Goal: Task Accomplishment & Management: Manage account settings

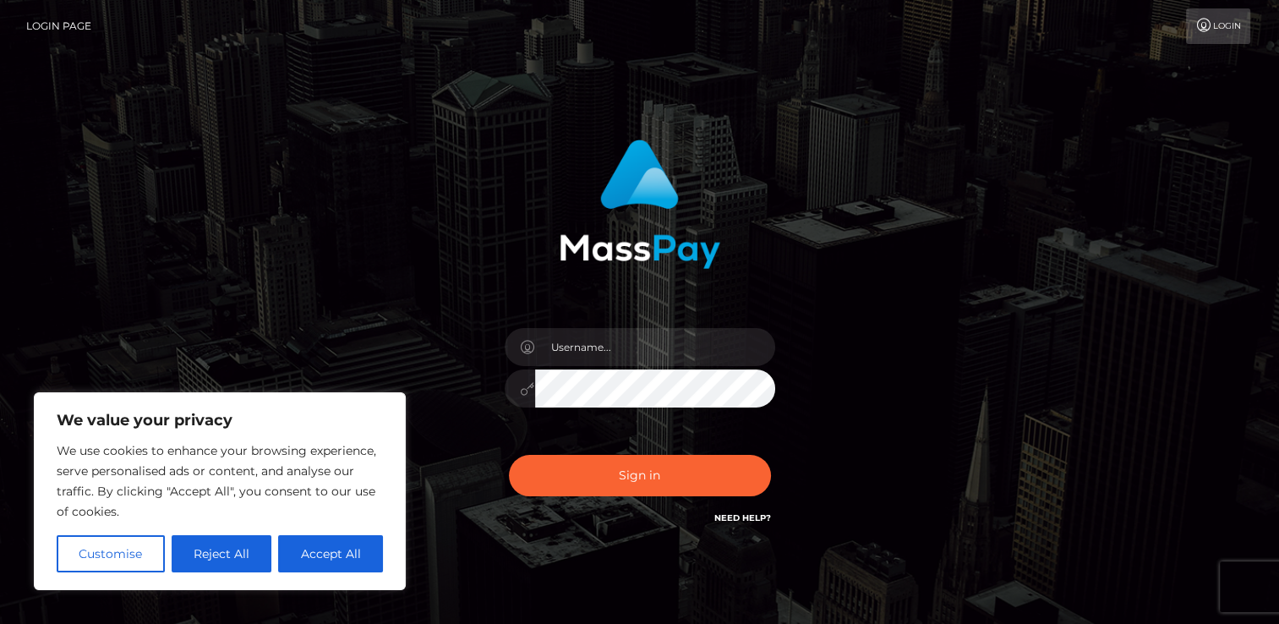
type input "[EMAIL_ADDRESS][DOMAIN_NAME]"
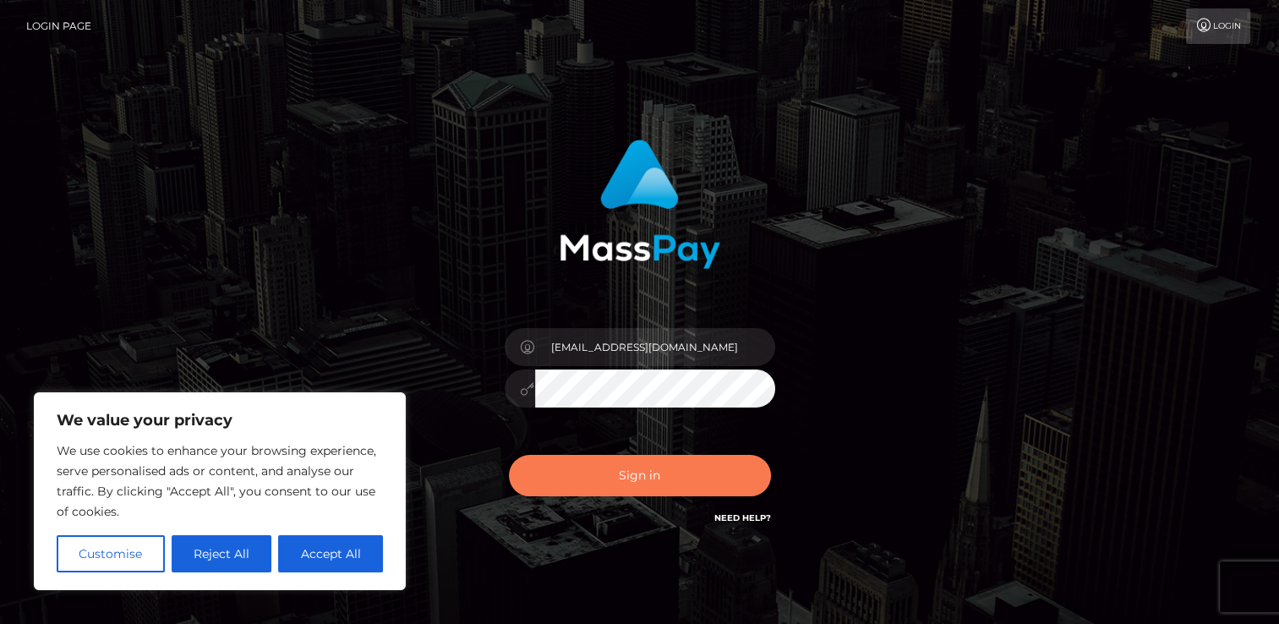
click at [627, 484] on button "Sign in" at bounding box center [640, 475] width 262 height 41
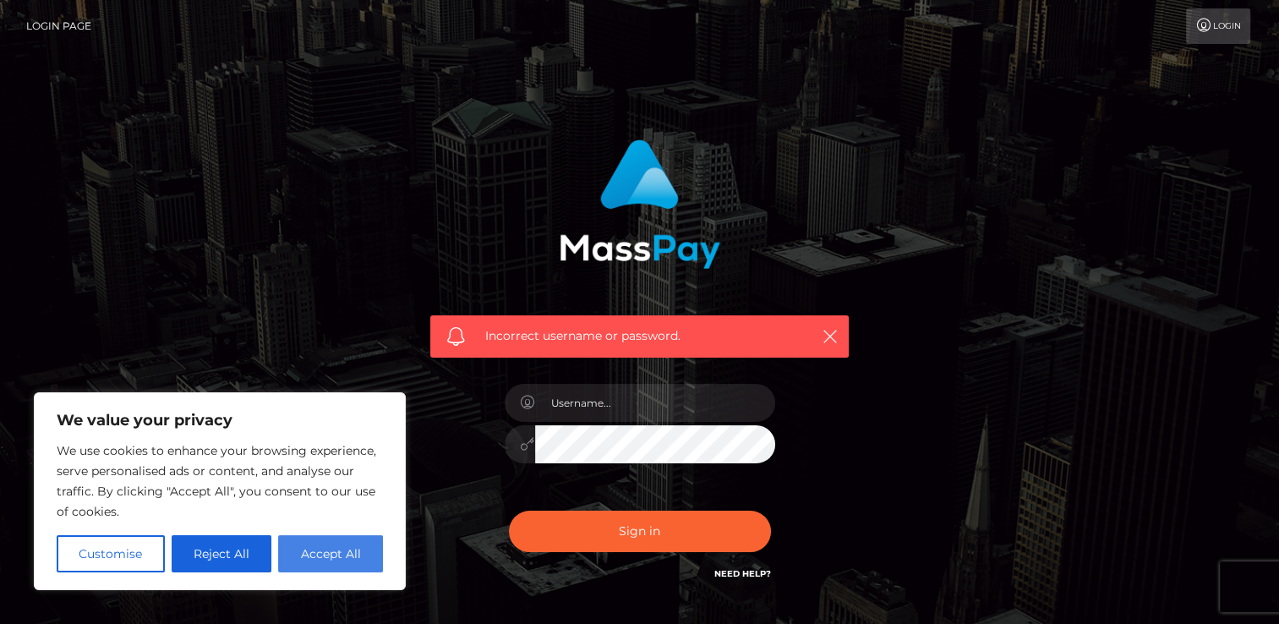
click at [338, 561] on button "Accept All" at bounding box center [330, 553] width 105 height 37
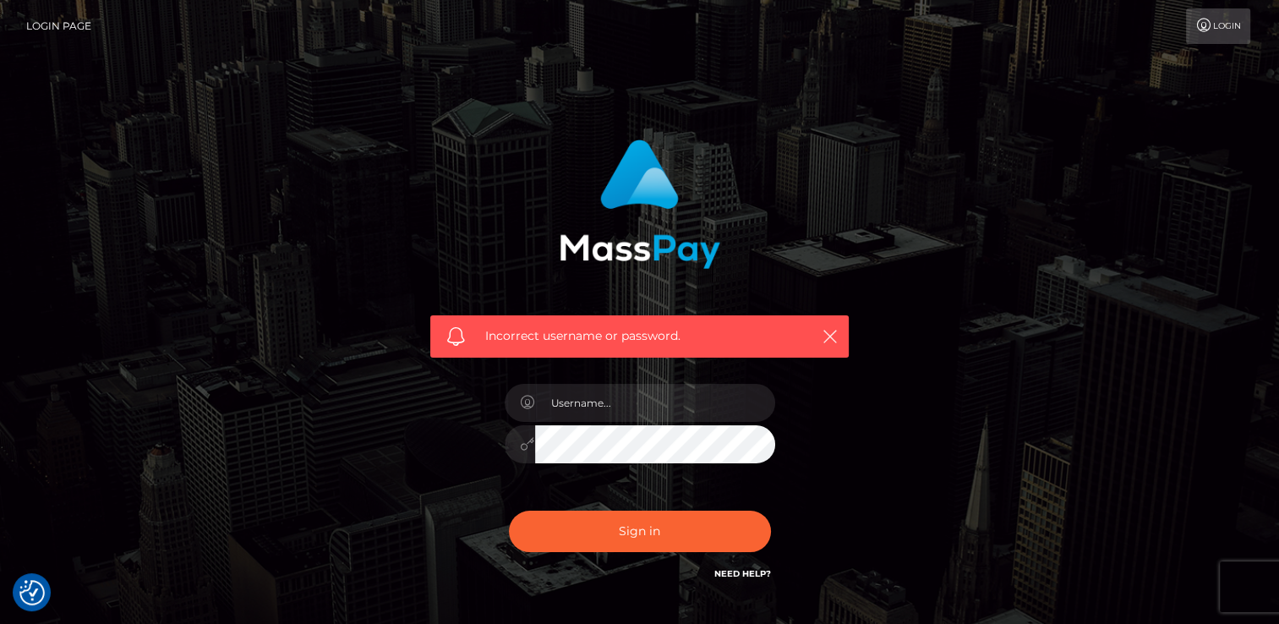
checkbox input "true"
click at [829, 332] on icon "button" at bounding box center [830, 336] width 17 height 17
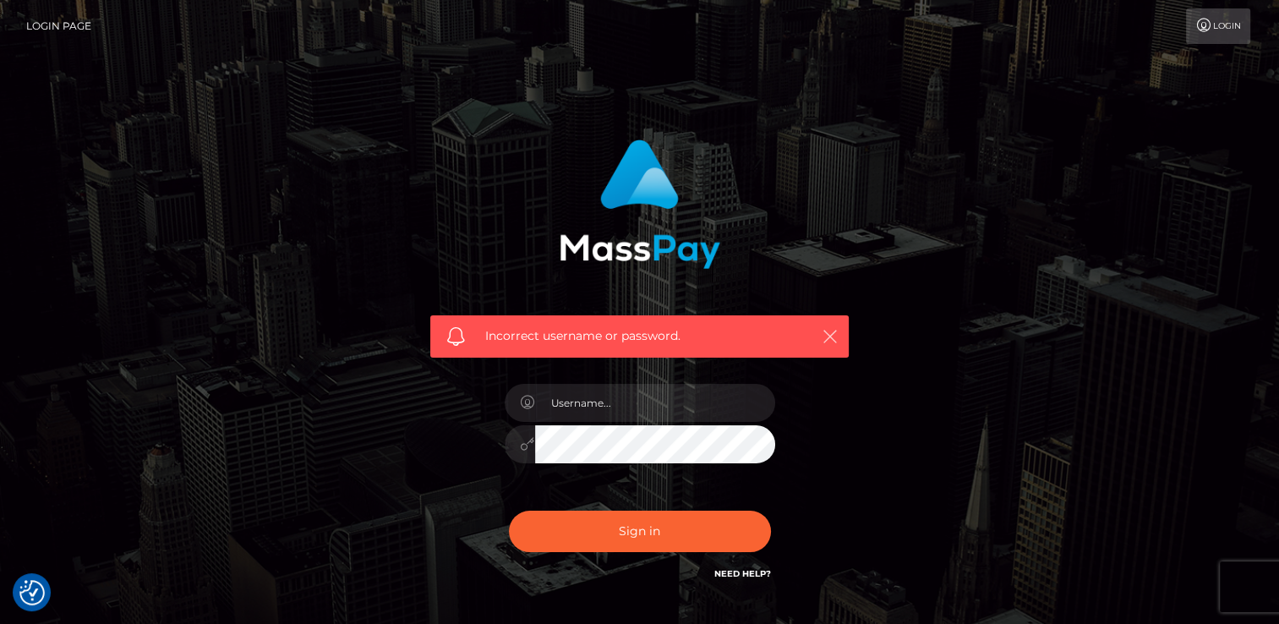
click at [834, 341] on icon "button" at bounding box center [830, 336] width 17 height 17
click at [1174, 57] on div "Incorrect username or password." at bounding box center [639, 370] width 1279 height 740
click at [1205, 37] on link "Login" at bounding box center [1218, 26] width 64 height 36
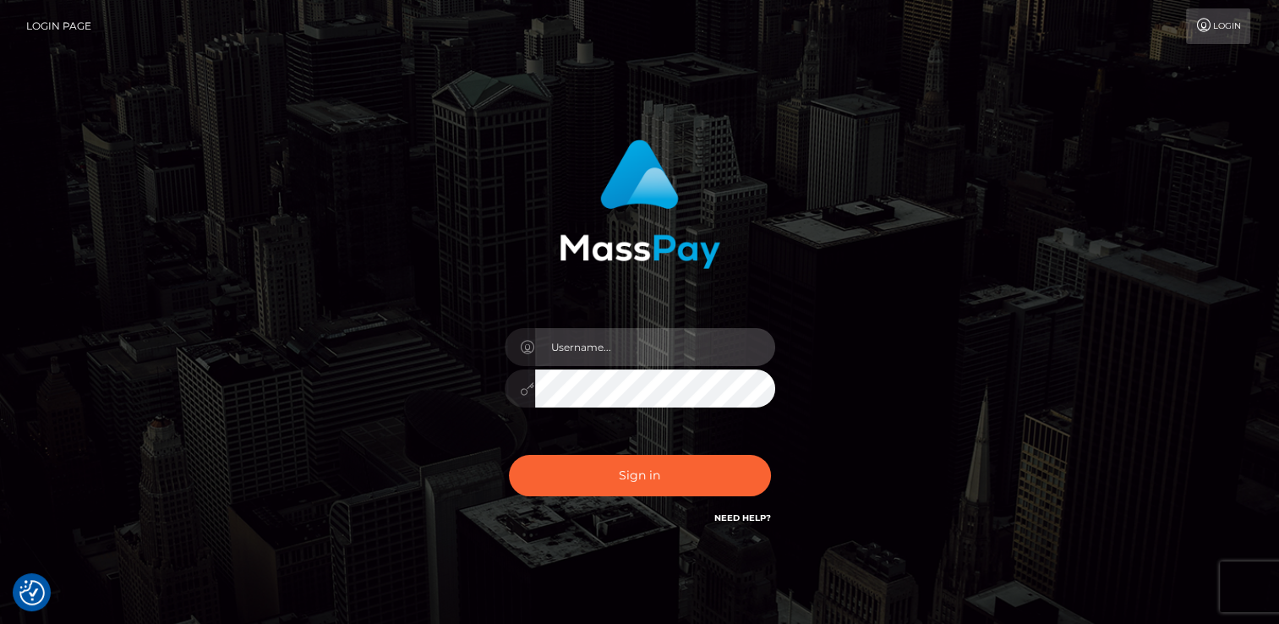
click at [683, 348] on input "text" at bounding box center [655, 347] width 240 height 38
type input "[EMAIL_ADDRESS][DOMAIN_NAME]"
click at [723, 341] on input "[EMAIL_ADDRESS][DOMAIN_NAME]" at bounding box center [655, 347] width 240 height 38
click at [758, 311] on div "lilbbyily1@yahoo.com Sign in" at bounding box center [640, 333] width 444 height 413
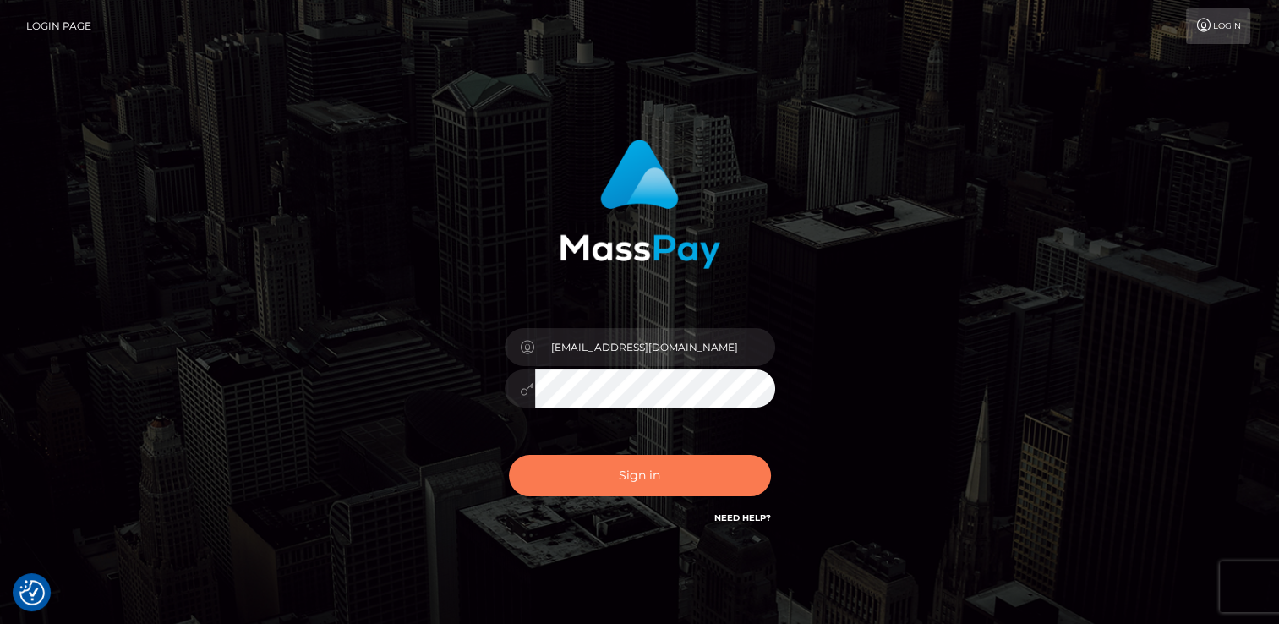
click at [675, 482] on button "Sign in" at bounding box center [640, 475] width 262 height 41
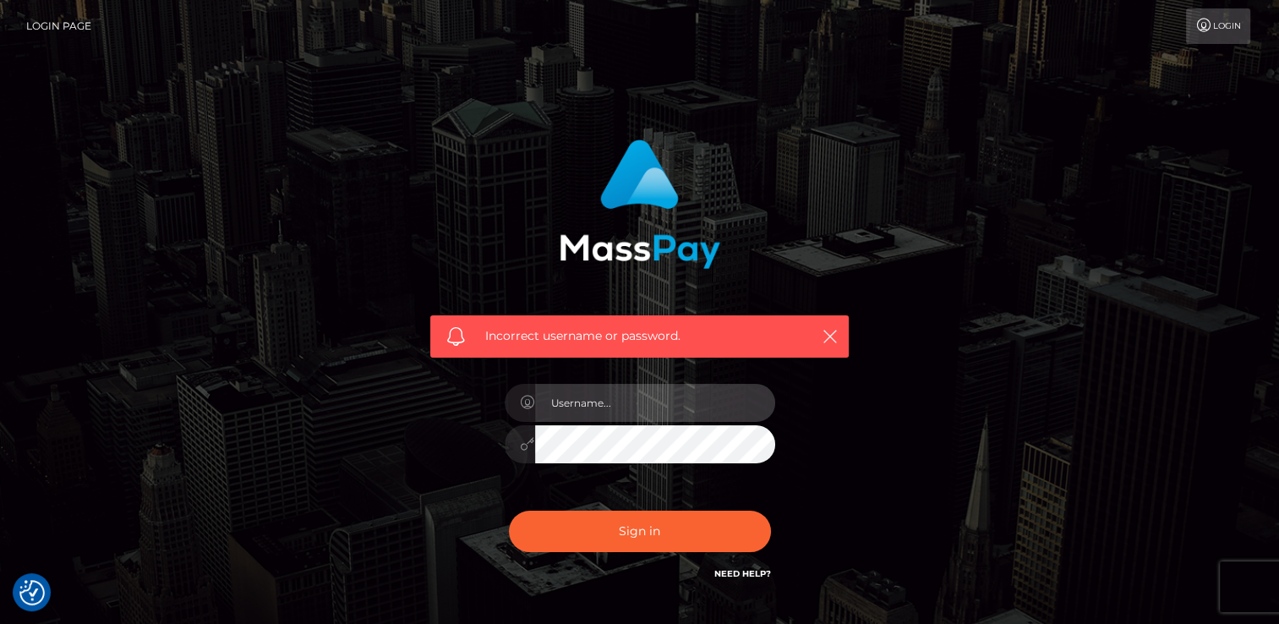
click at [664, 408] on input "text" at bounding box center [655, 403] width 240 height 38
type input "lilbbyily101@yahoo.com"
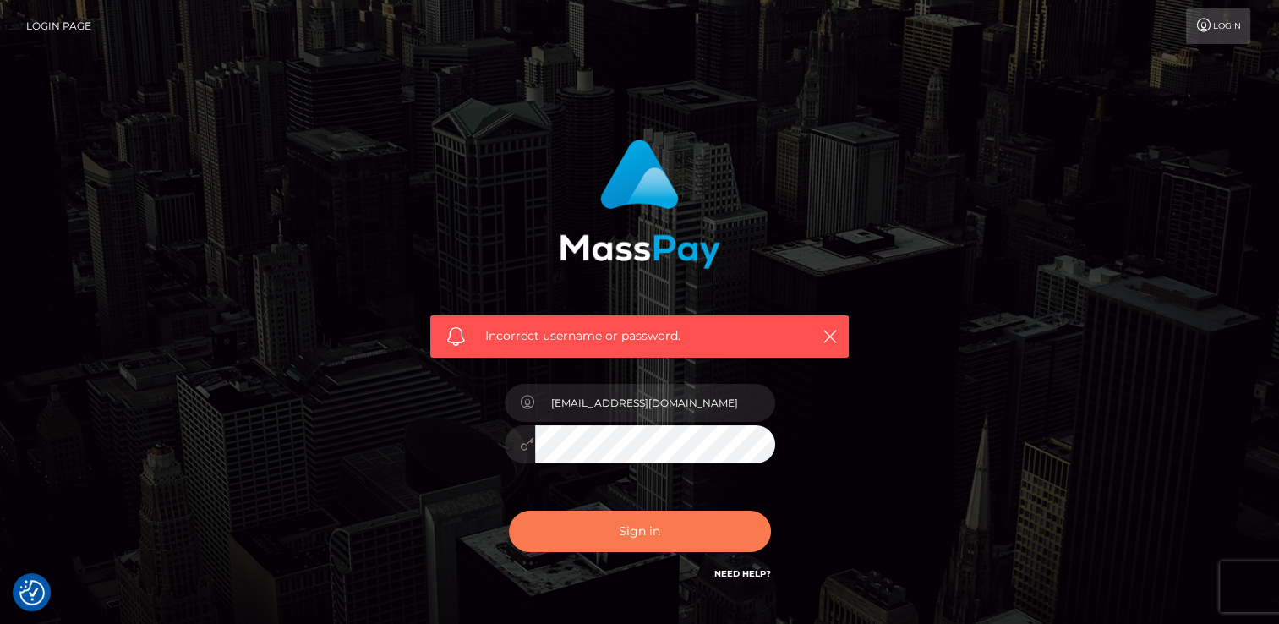
click at [674, 535] on button "Sign in" at bounding box center [640, 531] width 262 height 41
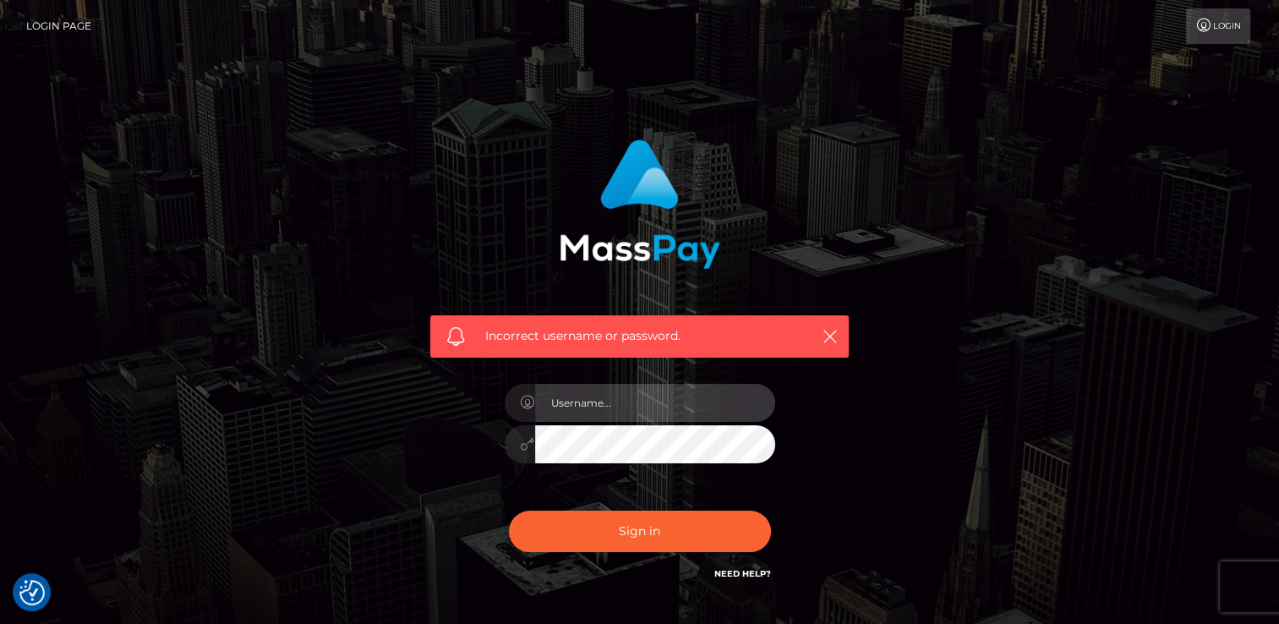
click at [657, 399] on input "text" at bounding box center [655, 403] width 240 height 38
type input "[EMAIL_ADDRESS][DOMAIN_NAME]"
click at [738, 575] on link "Need Help?" at bounding box center [742, 573] width 57 height 11
click at [896, 382] on div "Incorrect username or password. lilbbyily1@yahoo.com" at bounding box center [640, 370] width 964 height 486
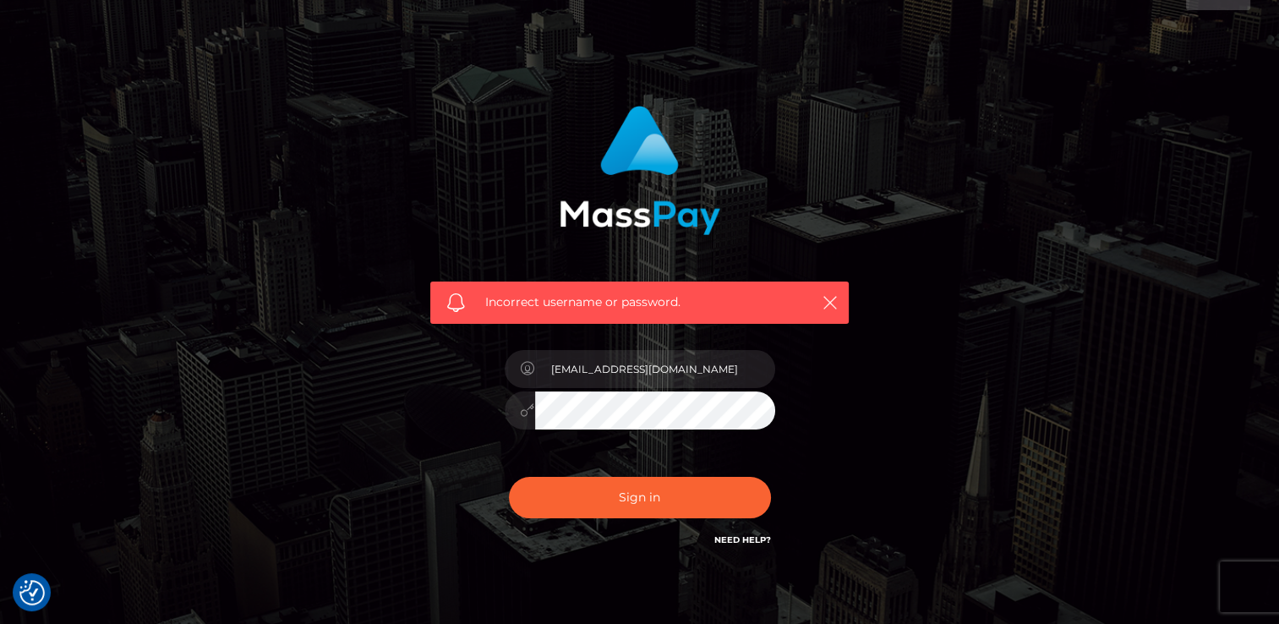
scroll to position [29, 0]
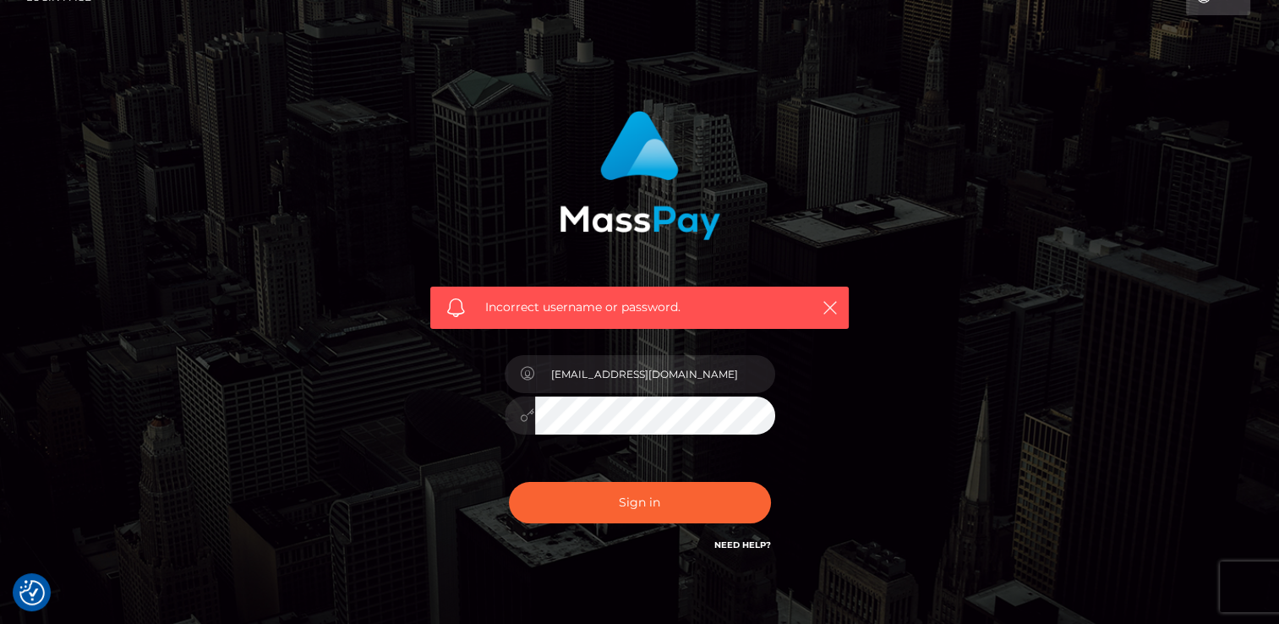
click at [742, 293] on div "Incorrect username or password." at bounding box center [639, 308] width 419 height 42
click at [836, 308] on icon "button" at bounding box center [830, 307] width 17 height 17
click at [825, 308] on icon "button" at bounding box center [830, 307] width 17 height 17
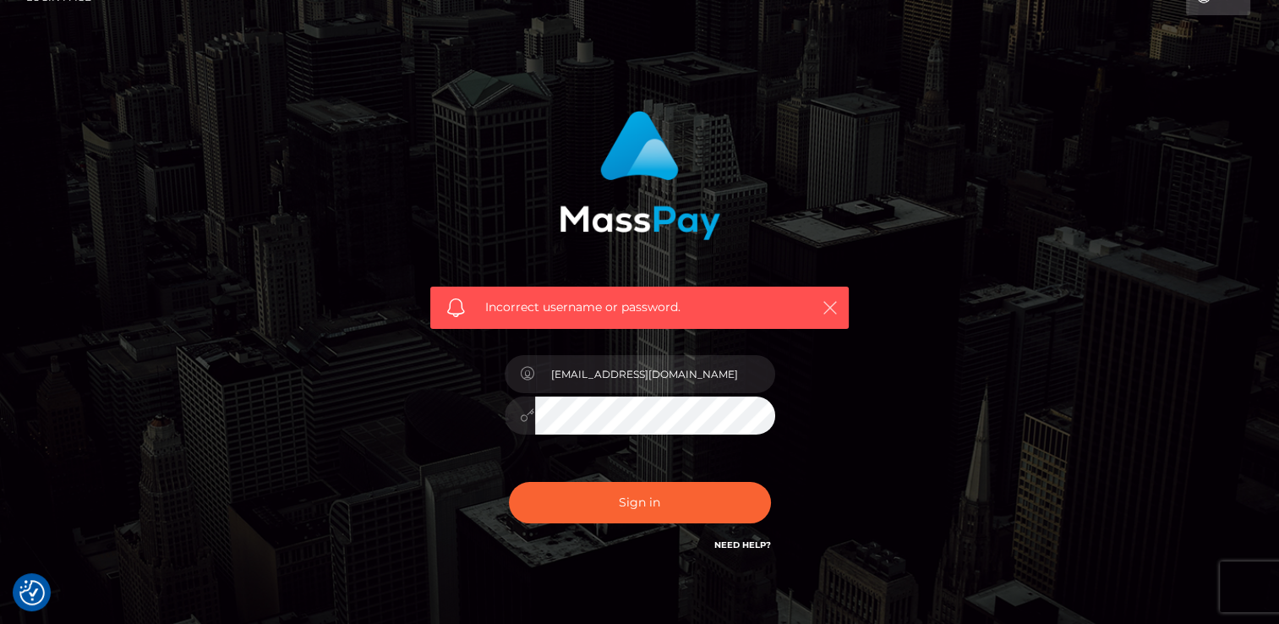
click at [825, 308] on icon "button" at bounding box center [830, 307] width 17 height 17
click at [834, 314] on icon "button" at bounding box center [830, 307] width 17 height 17
click at [829, 304] on icon "button" at bounding box center [830, 307] width 17 height 17
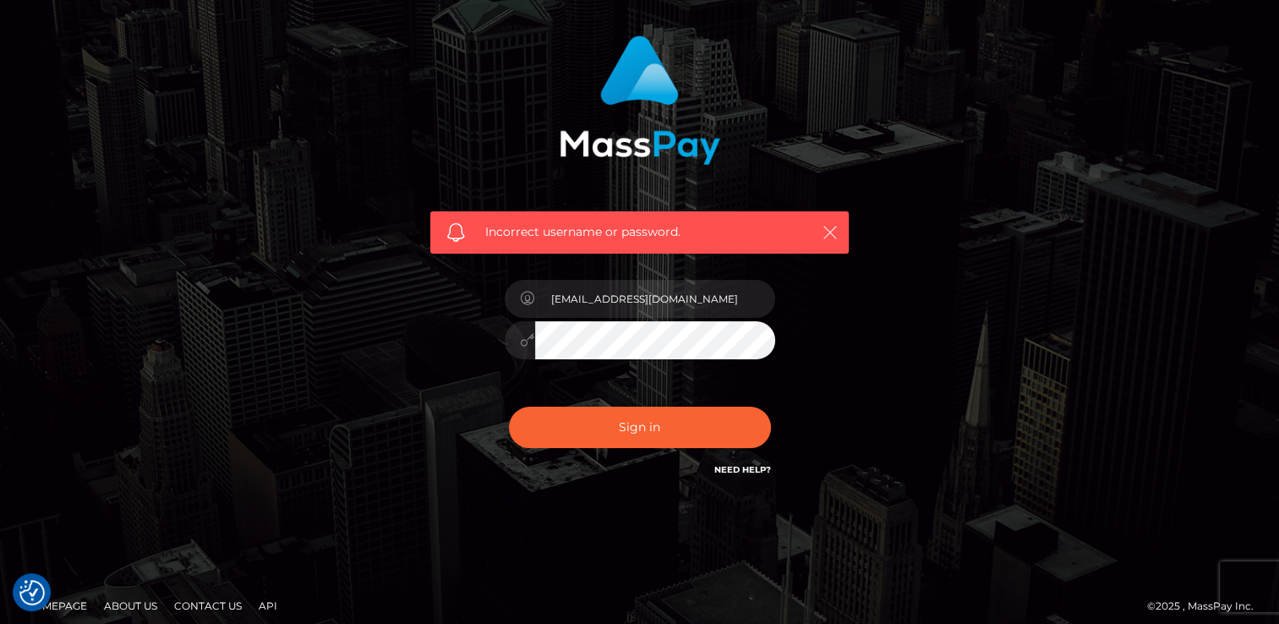
scroll to position [115, 0]
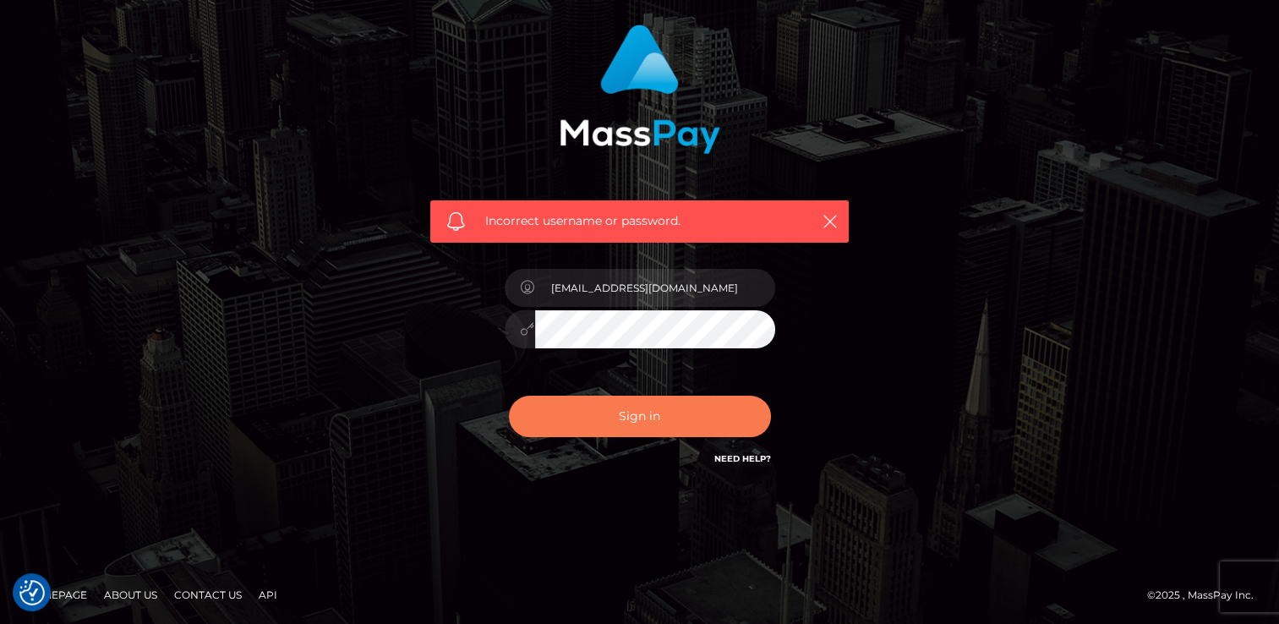
click at [663, 428] on button "Sign in" at bounding box center [640, 416] width 262 height 41
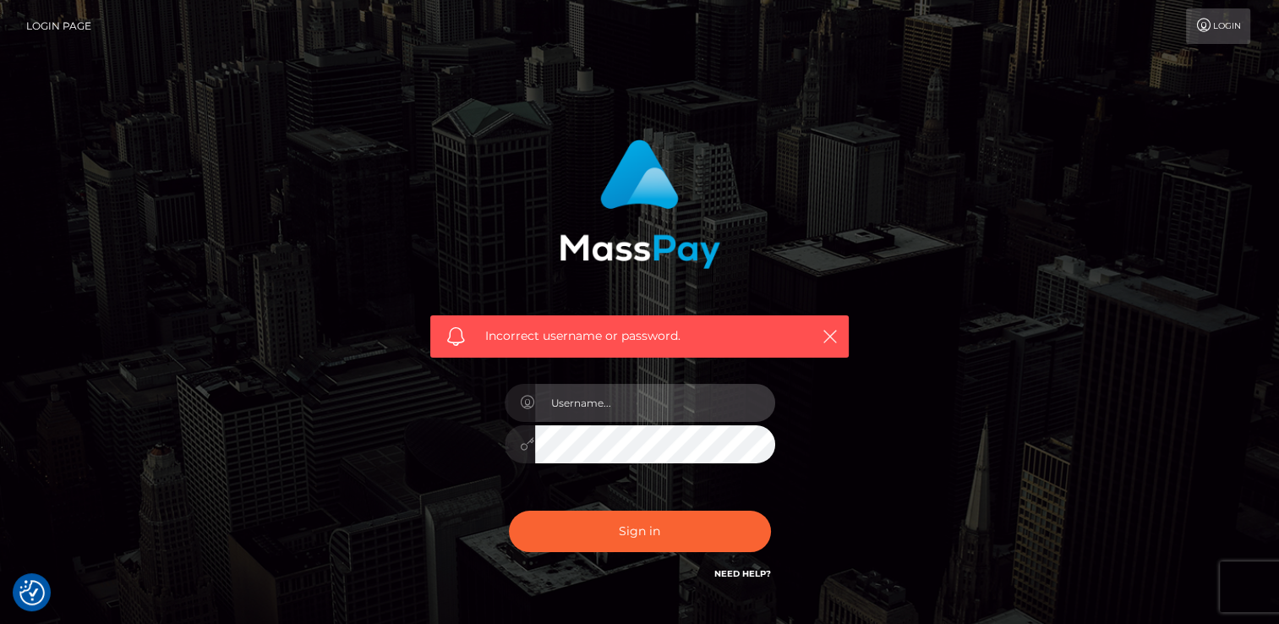
type input "[EMAIL_ADDRESS][DOMAIN_NAME]"
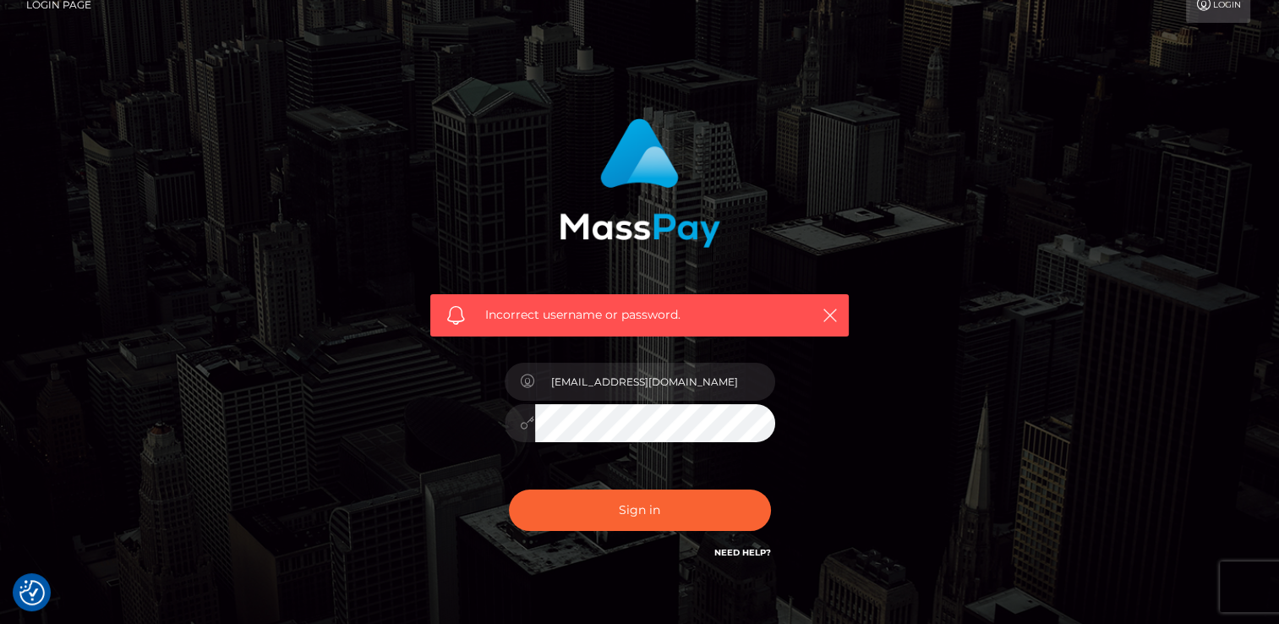
scroll to position [52, 0]
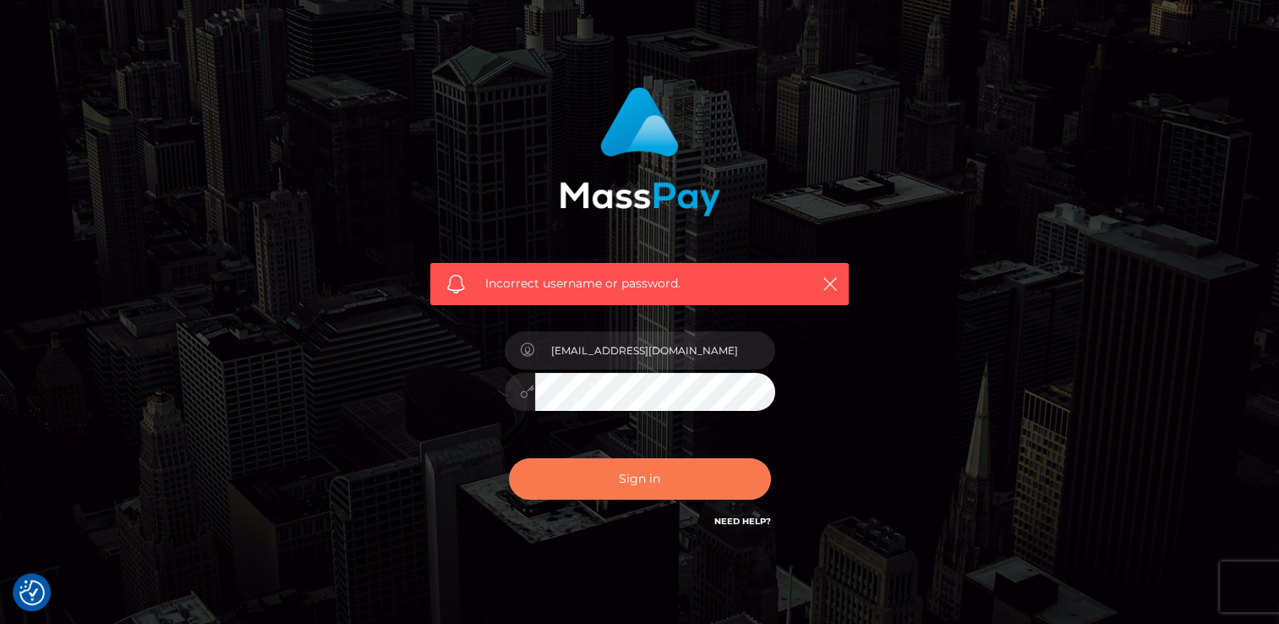
click at [725, 485] on button "Sign in" at bounding box center [640, 478] width 262 height 41
click at [752, 521] on link "Need Help?" at bounding box center [742, 521] width 57 height 11
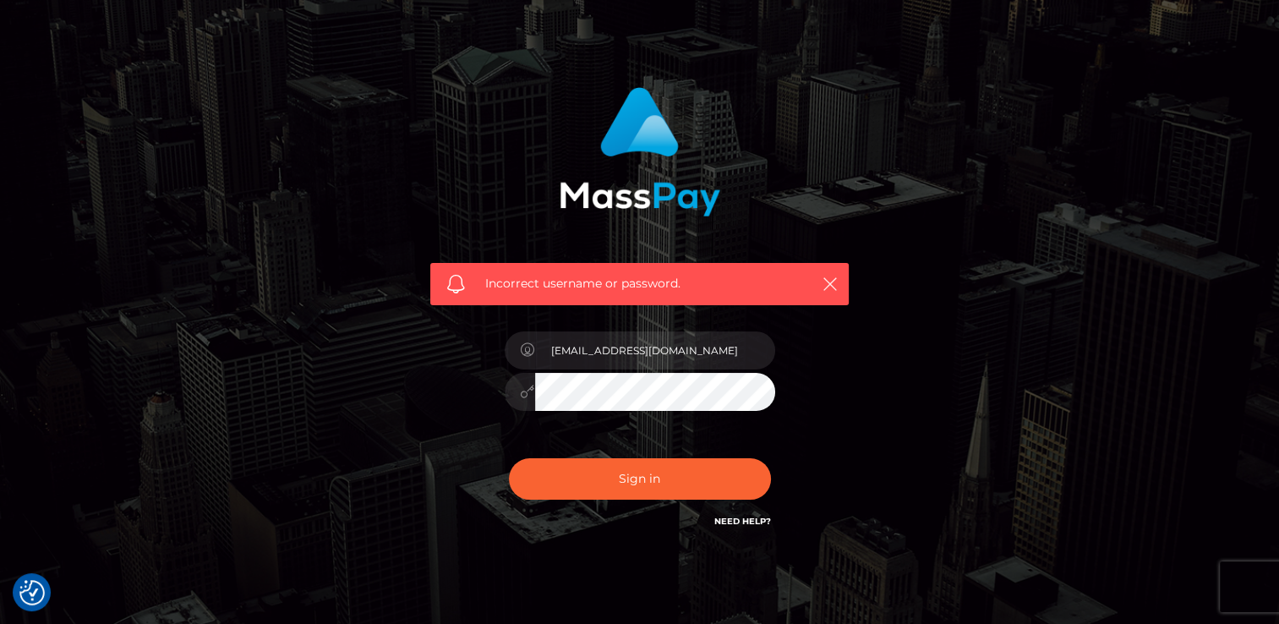
click at [749, 521] on link "Need Help?" at bounding box center [742, 521] width 57 height 11
